Goal: Task Accomplishment & Management: Use online tool/utility

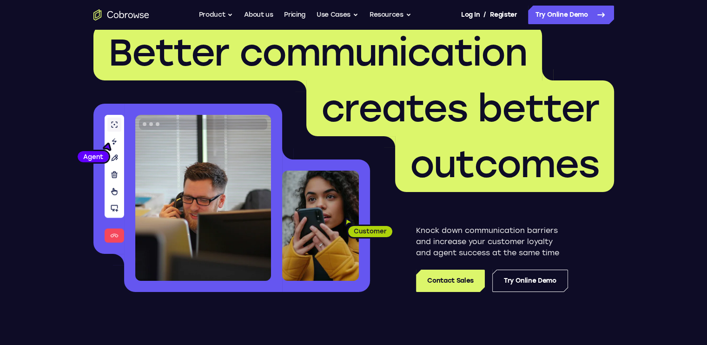
scroll to position [23, 0]
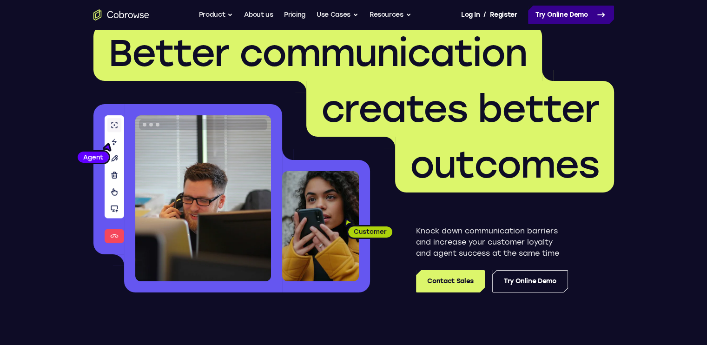
click at [575, 12] on link "Try Online Demo" at bounding box center [571, 15] width 86 height 19
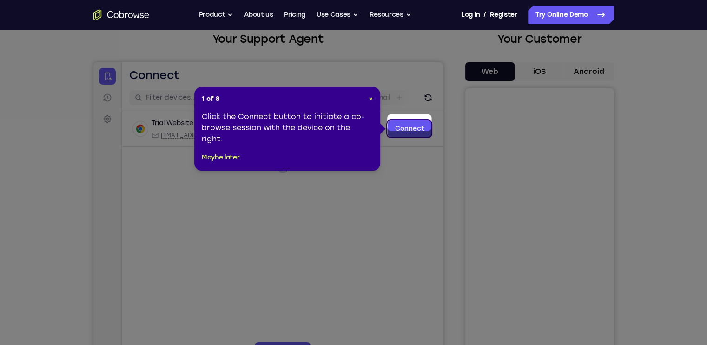
scroll to position [68, 0]
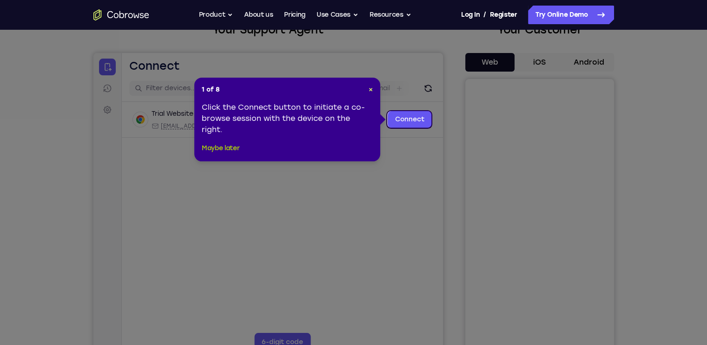
click at [233, 146] on button "Maybe later" at bounding box center [221, 148] width 38 height 11
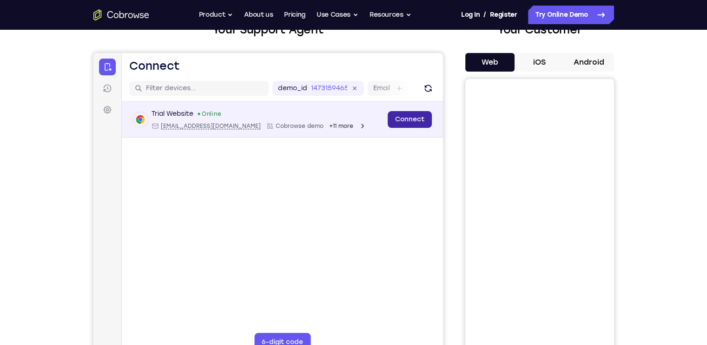
click at [417, 115] on link "Connect" at bounding box center [409, 119] width 44 height 17
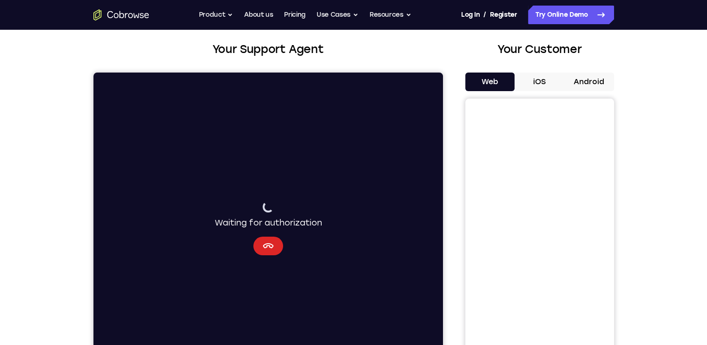
scroll to position [48, 0]
click at [259, 254] on button "Cancel" at bounding box center [268, 246] width 30 height 19
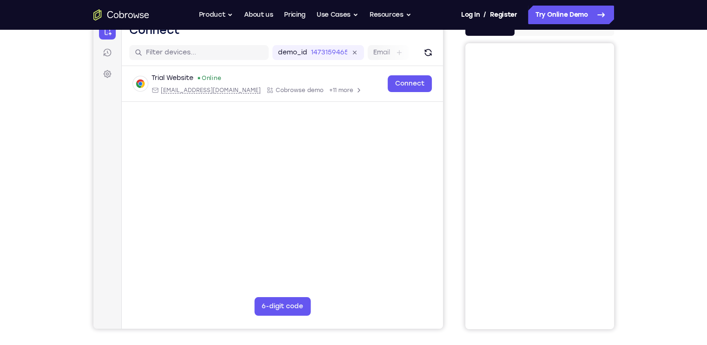
scroll to position [102, 0]
